Goal: Task Accomplishment & Management: Manage account settings

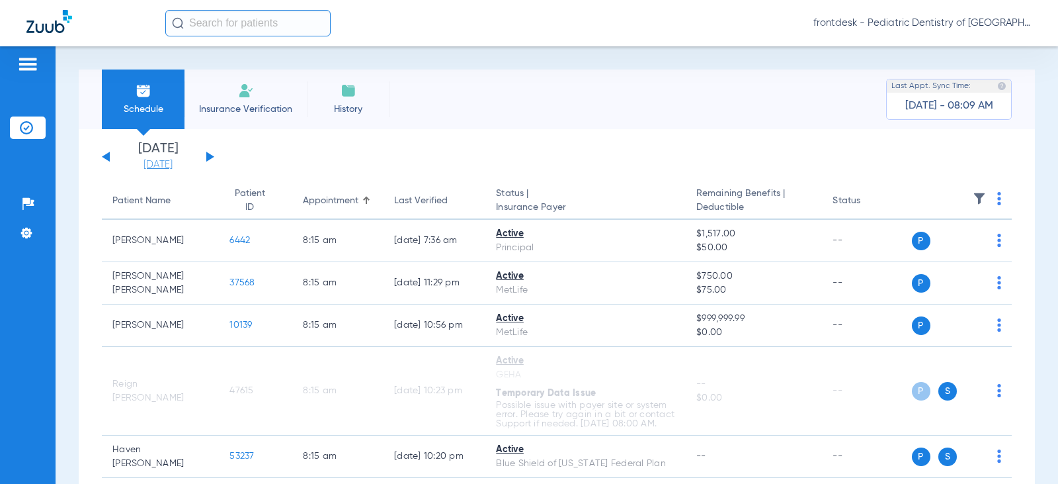
click at [173, 165] on link "[DATE]" at bounding box center [157, 164] width 79 height 13
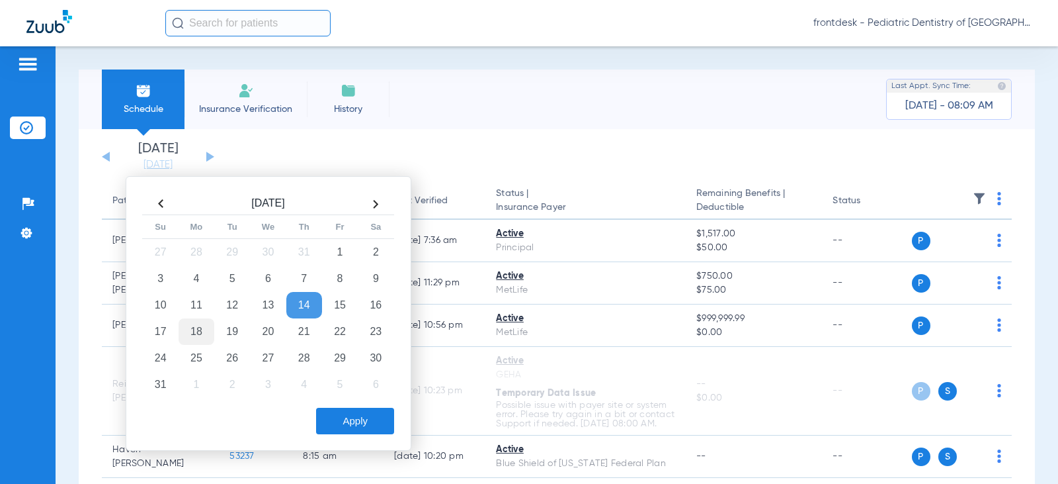
click at [196, 331] on td "18" at bounding box center [197, 331] width 36 height 26
click at [346, 420] on button "Apply" at bounding box center [355, 420] width 78 height 26
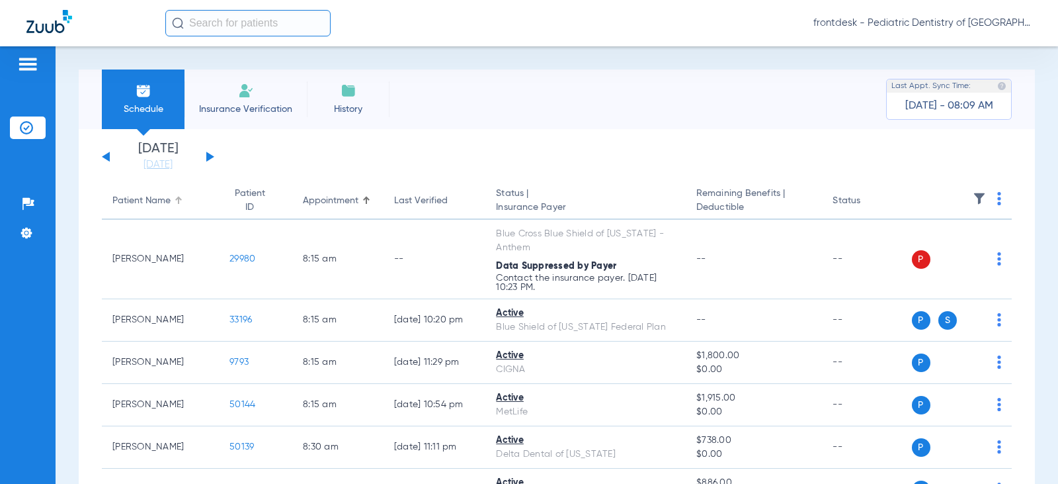
click at [144, 200] on div "Patient Name" at bounding box center [141, 201] width 58 height 14
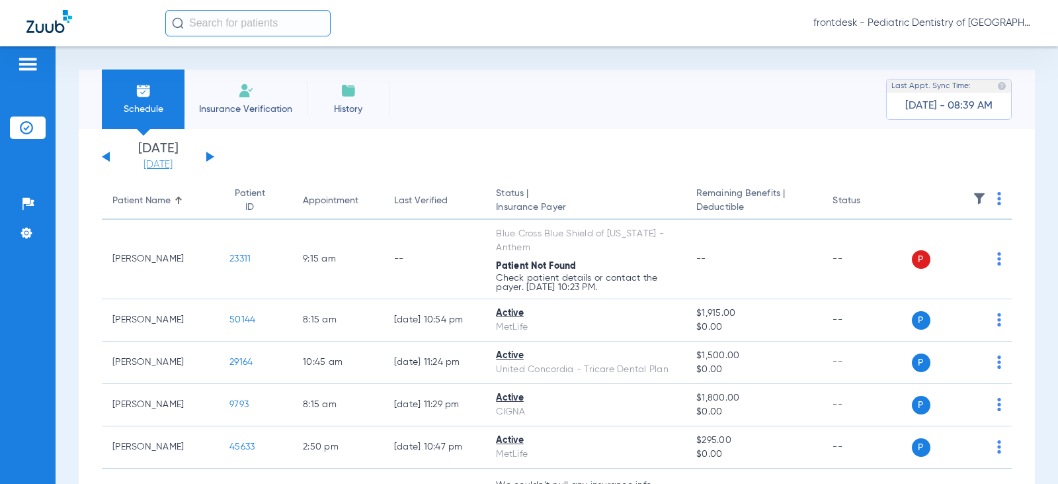
click at [141, 166] on link "[DATE]" at bounding box center [157, 164] width 79 height 13
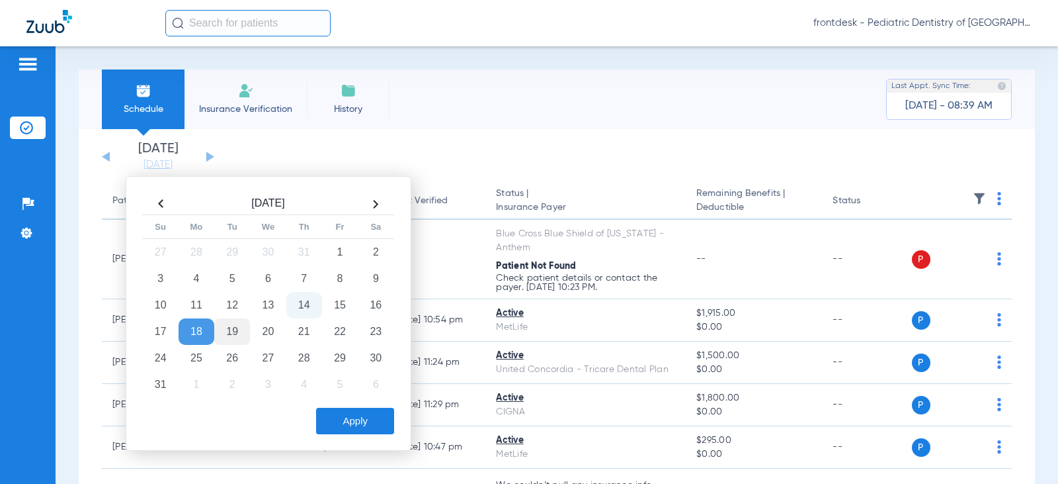
click at [232, 329] on td "19" at bounding box center [232, 331] width 36 height 26
click at [348, 414] on button "Apply" at bounding box center [355, 420] width 78 height 26
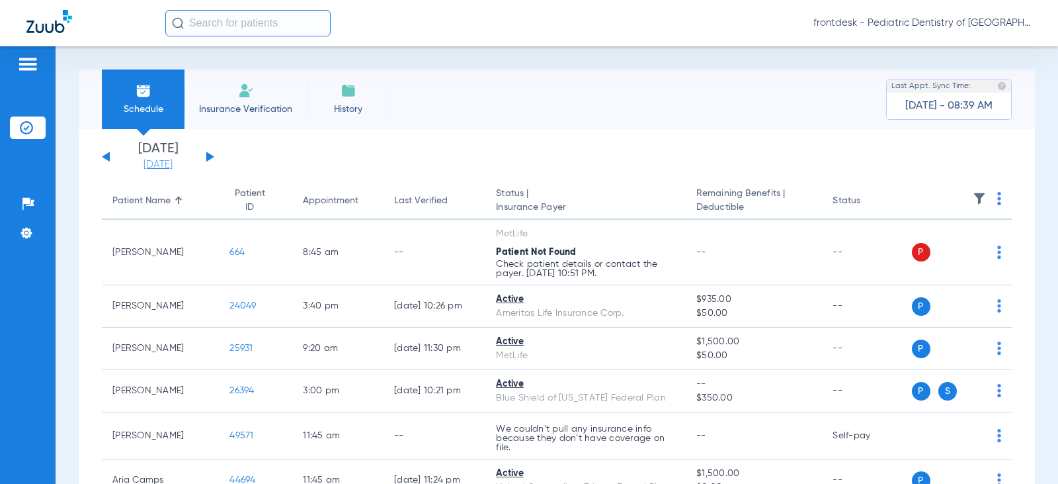
click at [165, 167] on link "[DATE]" at bounding box center [157, 164] width 79 height 13
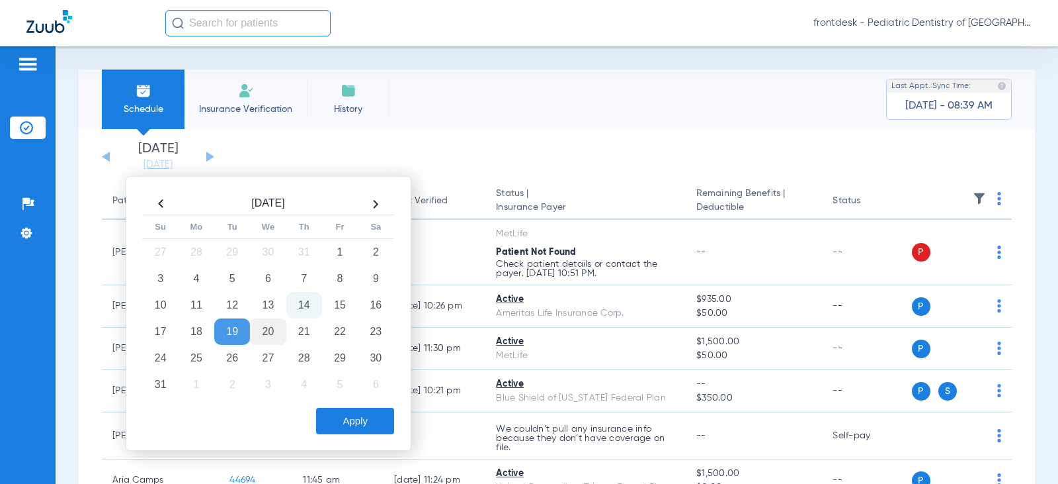
click at [266, 329] on td "20" at bounding box center [268, 331] width 36 height 26
click at [349, 426] on button "Apply" at bounding box center [355, 420] width 78 height 26
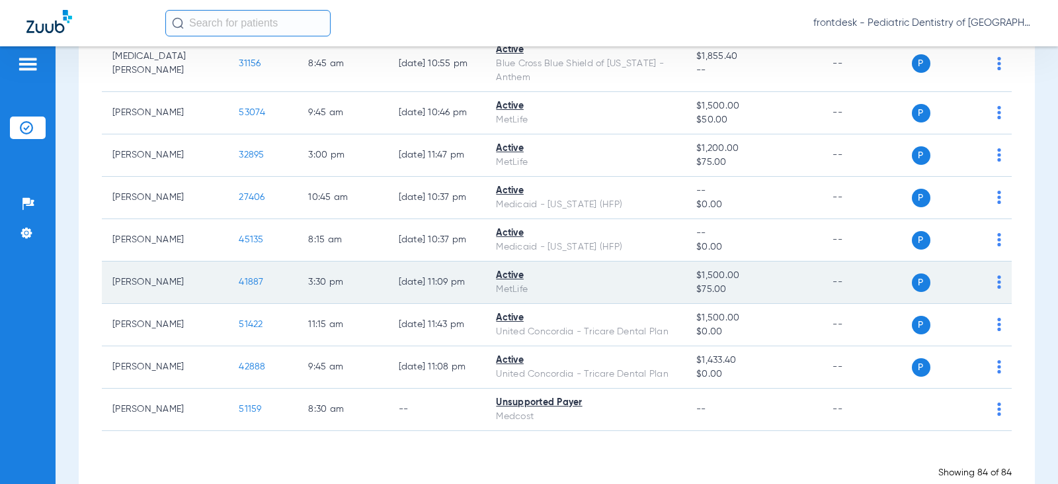
scroll to position [3752, 0]
